Goal: Navigation & Orientation: Find specific page/section

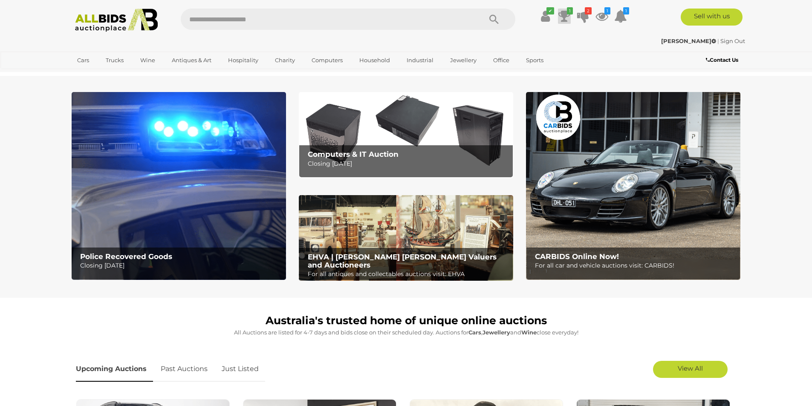
click at [564, 10] on icon at bounding box center [564, 16] width 12 height 15
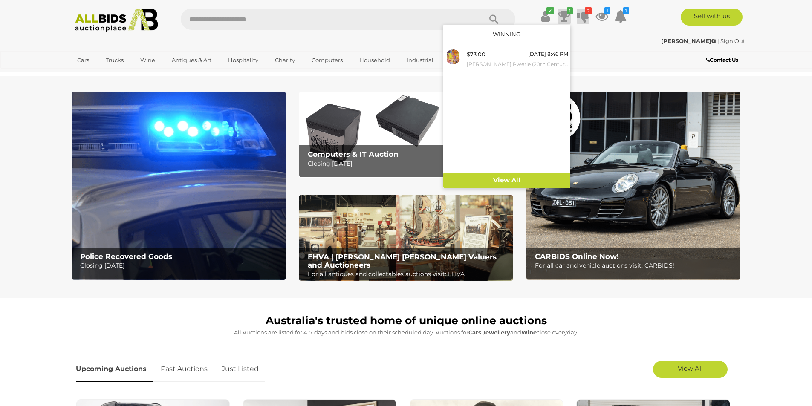
click at [585, 14] on icon "2" at bounding box center [588, 10] width 7 height 7
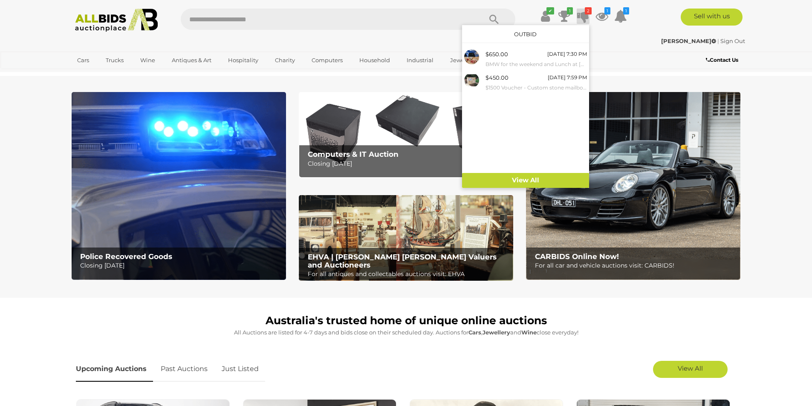
click at [585, 14] on icon "2" at bounding box center [588, 10] width 7 height 7
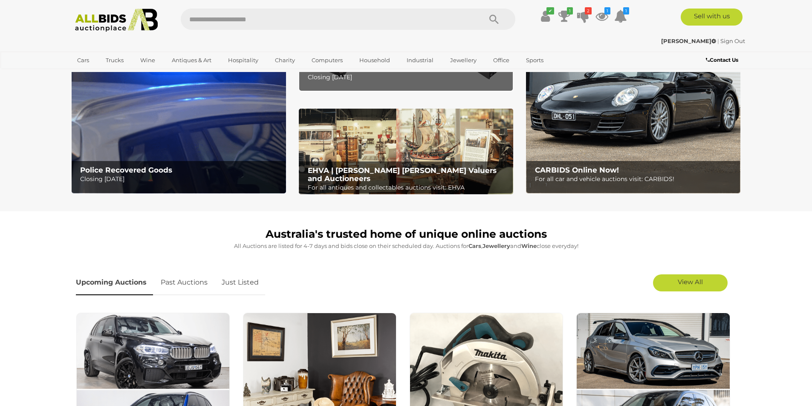
scroll to position [85, 0]
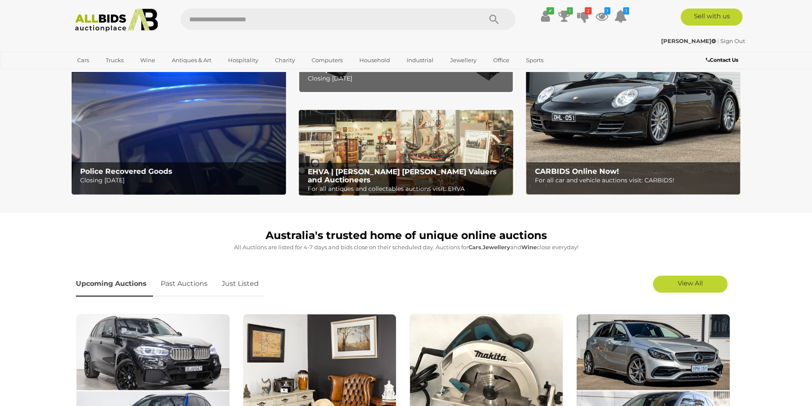
click at [228, 283] on link "Just Listed" at bounding box center [240, 284] width 50 height 25
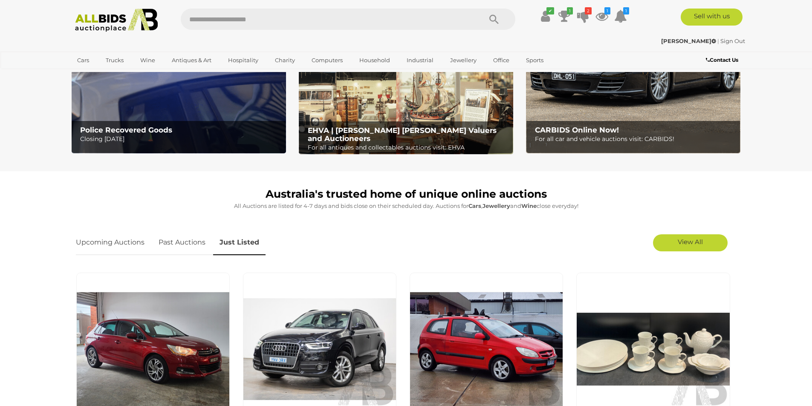
scroll to position [213, 0]
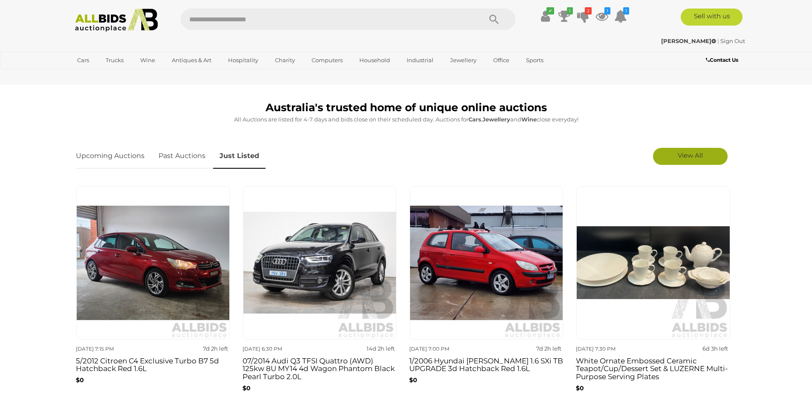
click at [707, 155] on link "View All" at bounding box center [690, 156] width 75 height 17
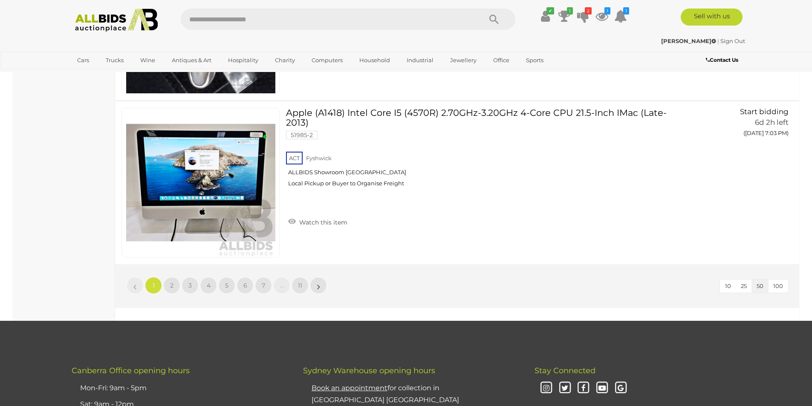
scroll to position [8057, 0]
click at [171, 281] on span "2" at bounding box center [171, 285] width 3 height 8
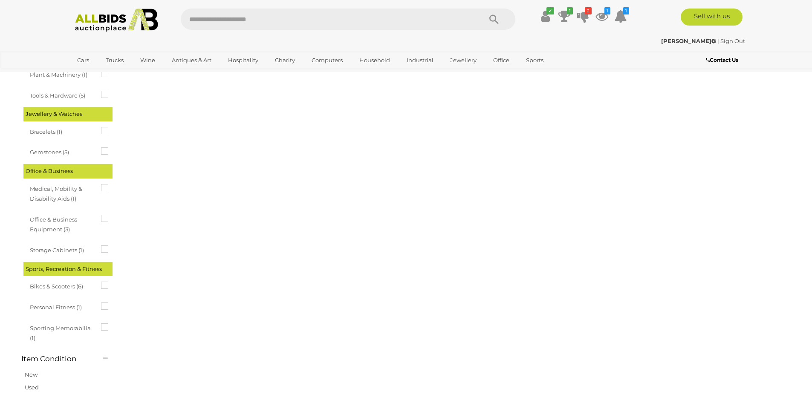
scroll to position [0, 0]
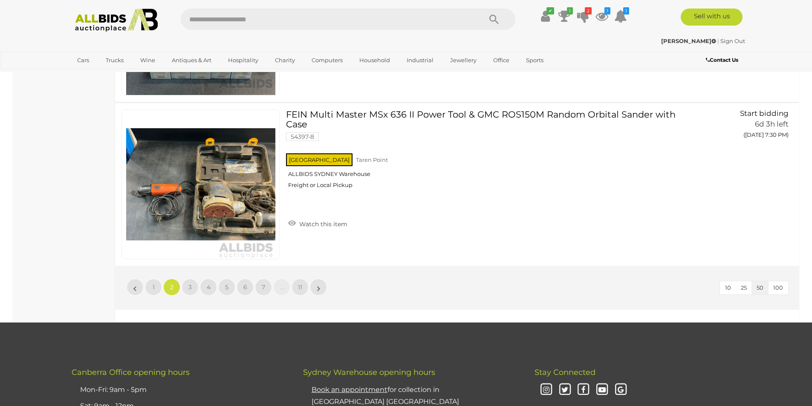
scroll to position [8057, 0]
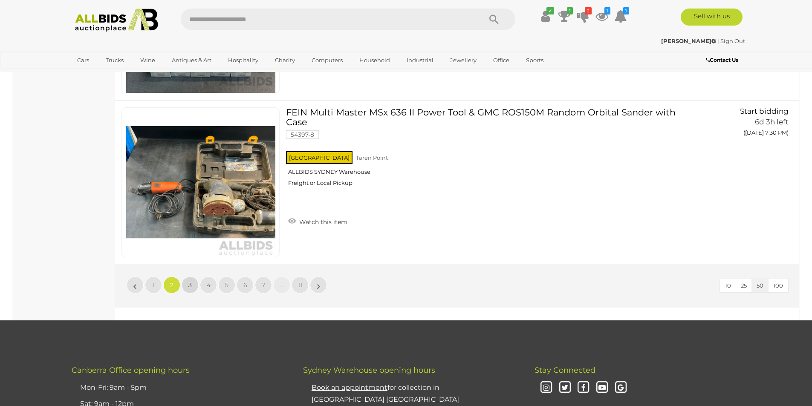
click at [192, 282] on link "3" at bounding box center [190, 285] width 17 height 17
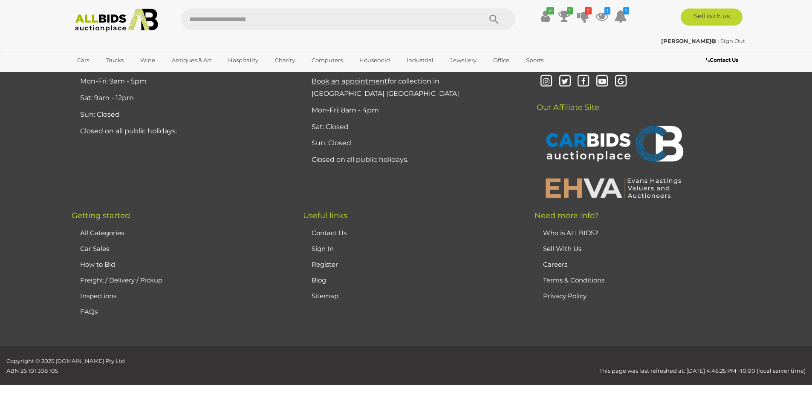
scroll to position [0, 0]
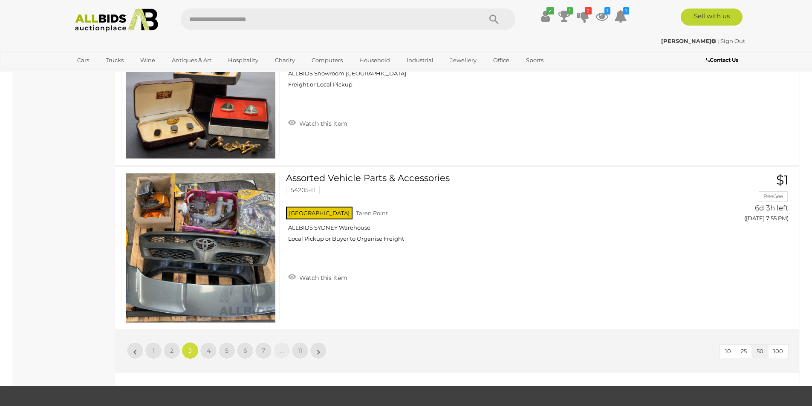
scroll to position [8100, 0]
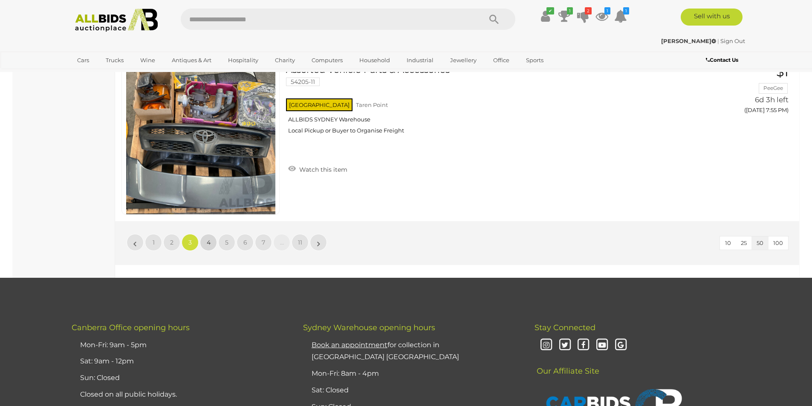
click at [208, 234] on link "4" at bounding box center [208, 242] width 17 height 17
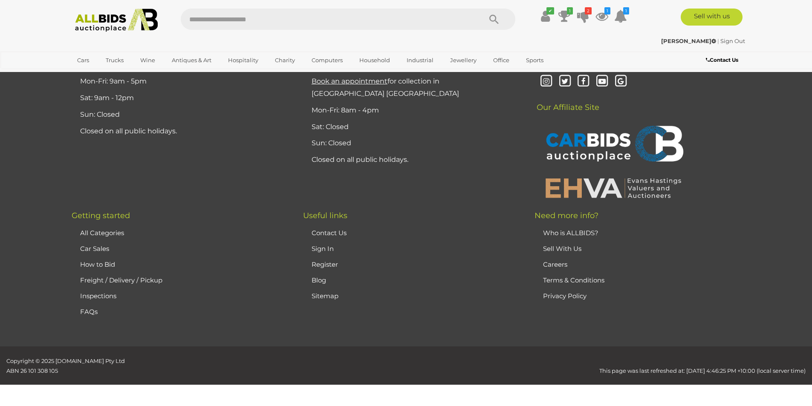
scroll to position [0, 0]
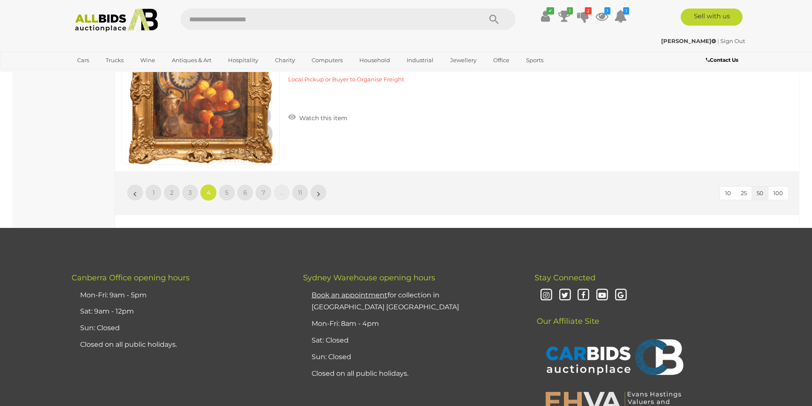
scroll to position [8143, 0]
